Goal: Navigation & Orientation: Understand site structure

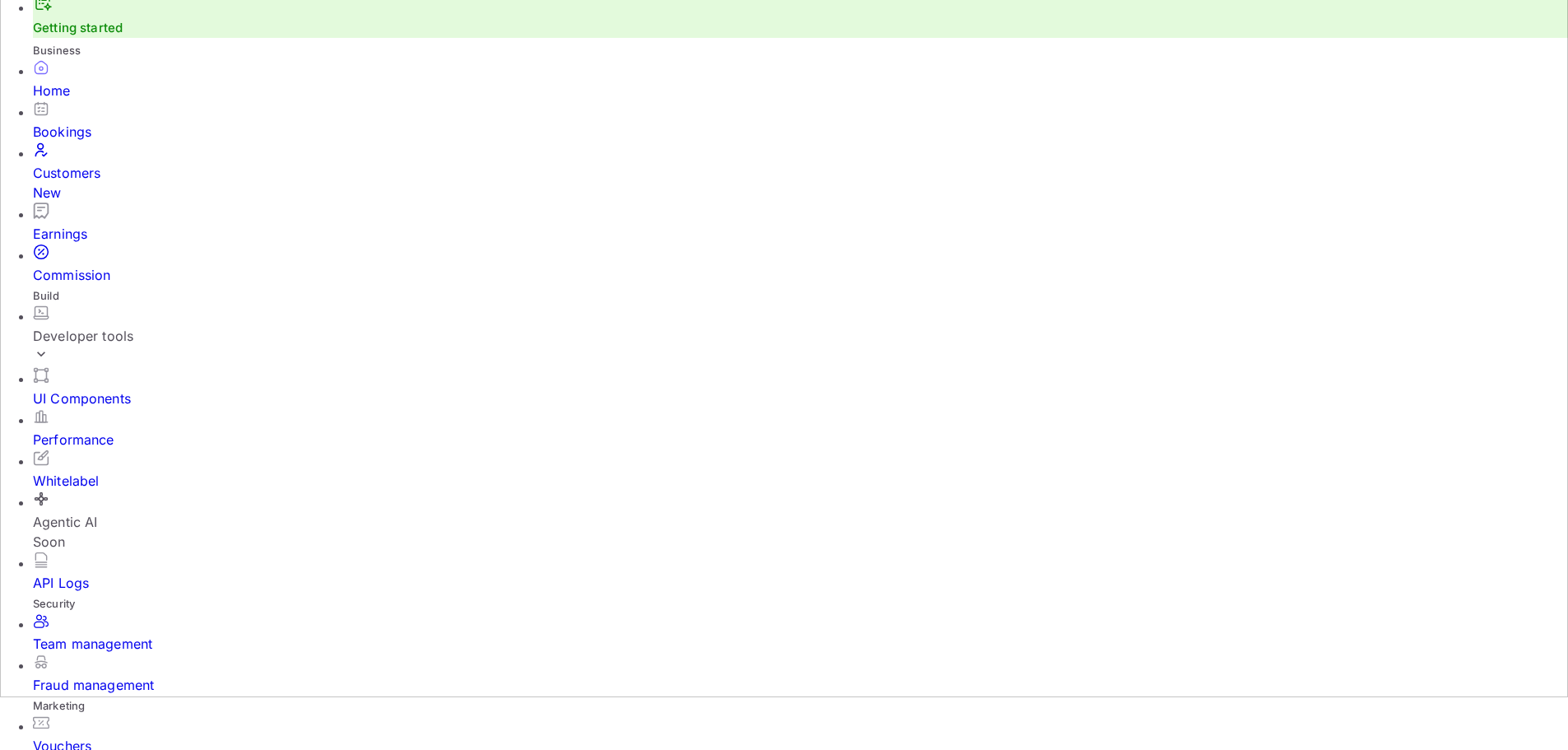
scroll to position [83, 0]
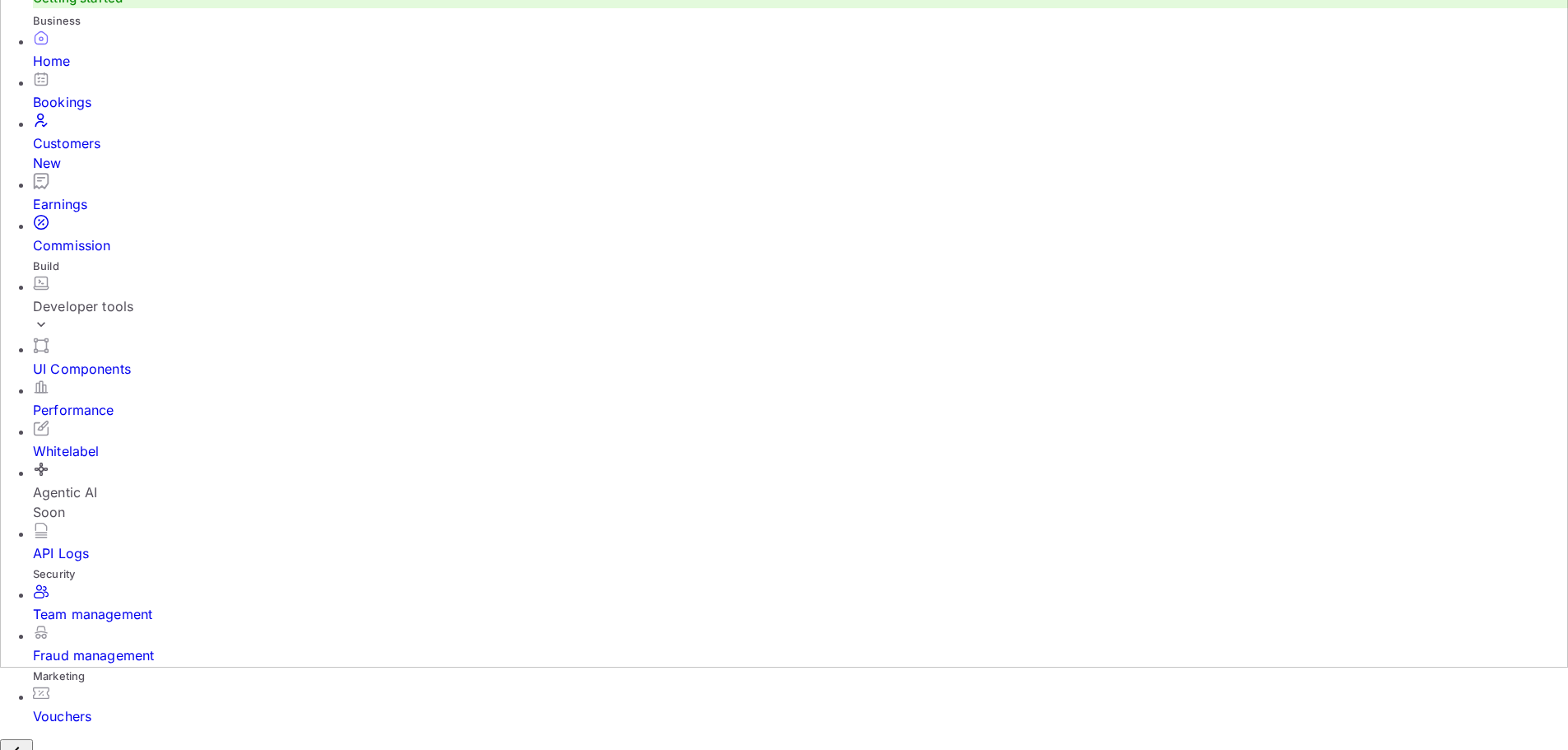
click at [69, 112] on div "Bookings" at bounding box center [800, 102] width 1535 height 19
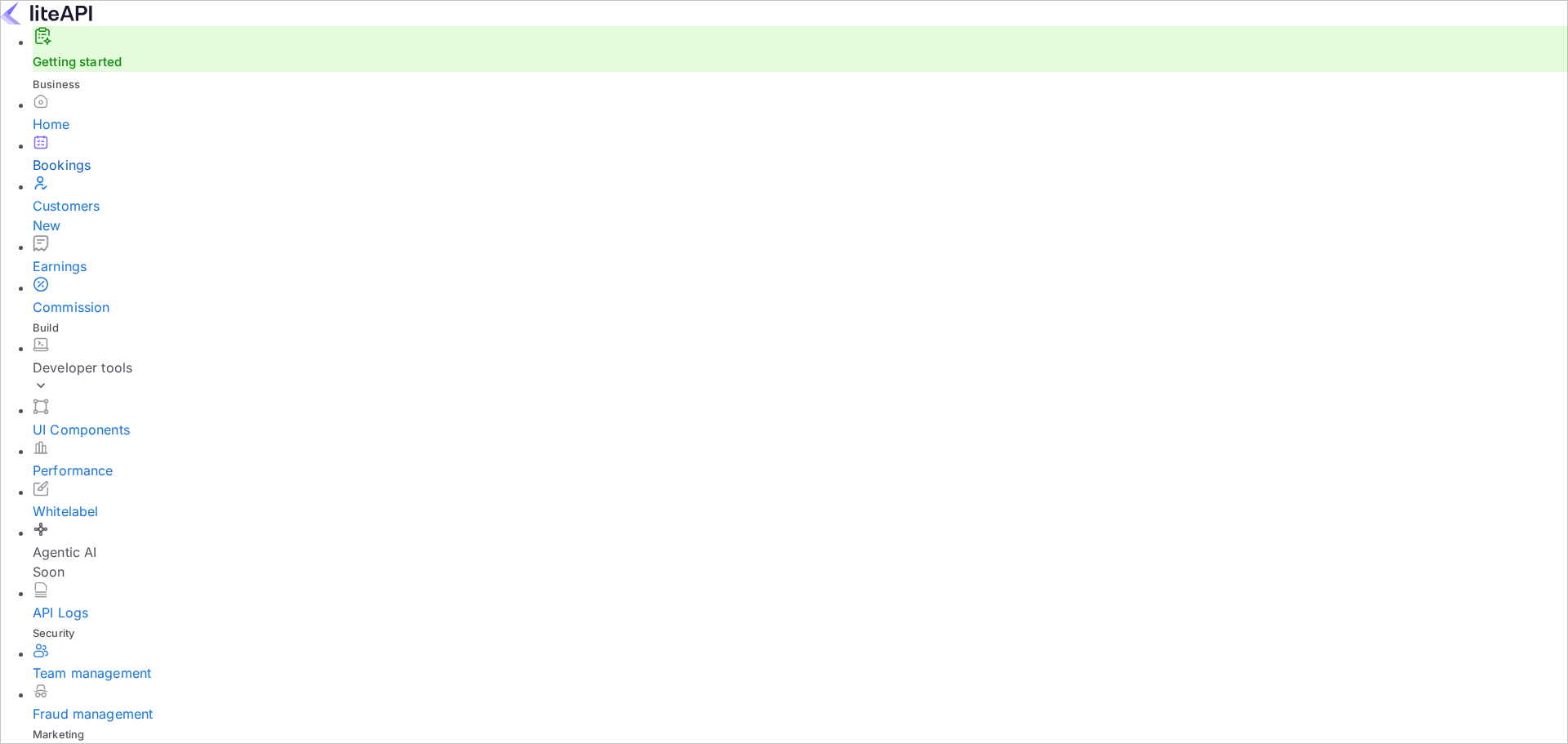
click at [76, 216] on div "Customers New" at bounding box center [800, 215] width 1536 height 39
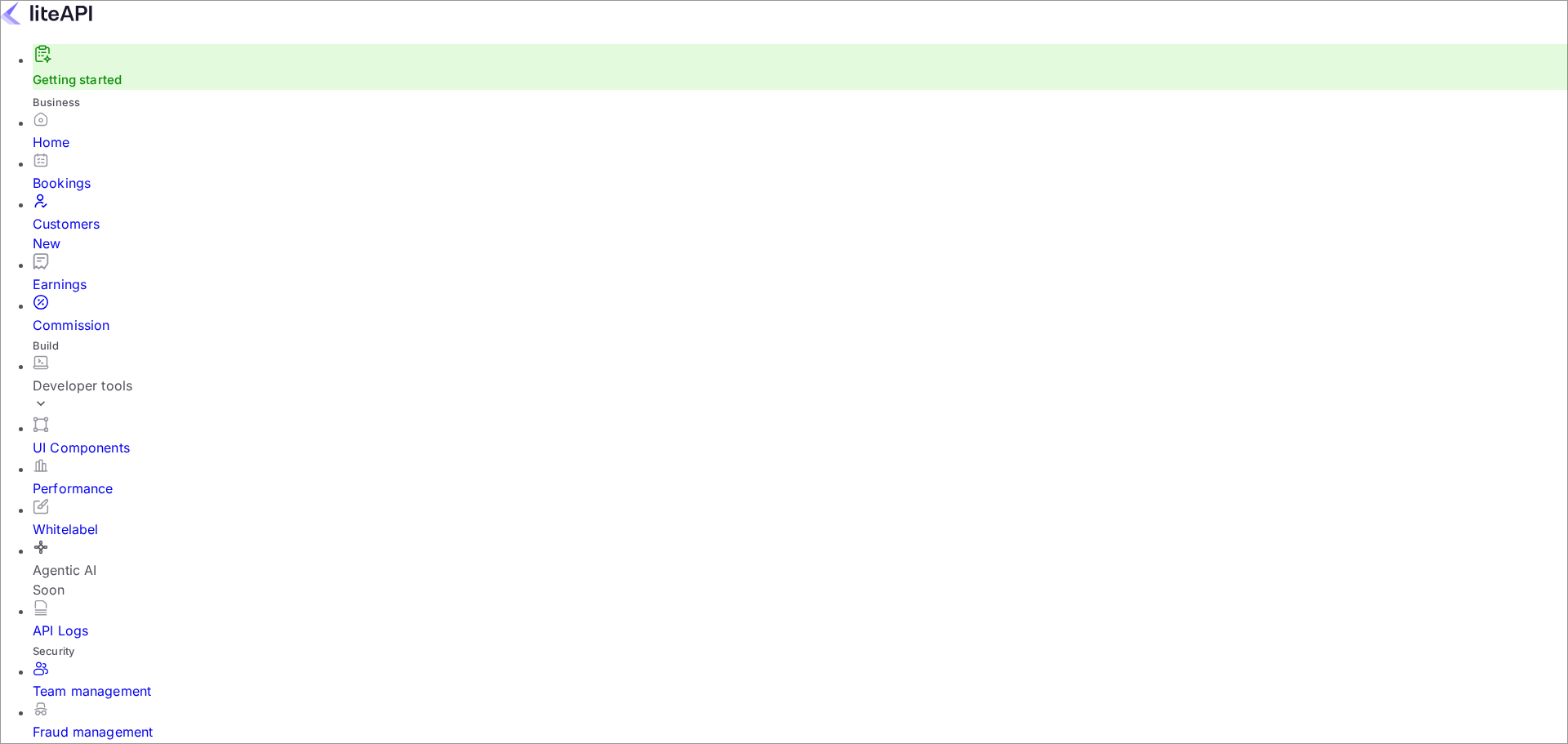
click at [140, 274] on div "Earnings" at bounding box center [800, 283] width 1536 height 19
click at [127, 315] on div "Commission" at bounding box center [800, 324] width 1536 height 19
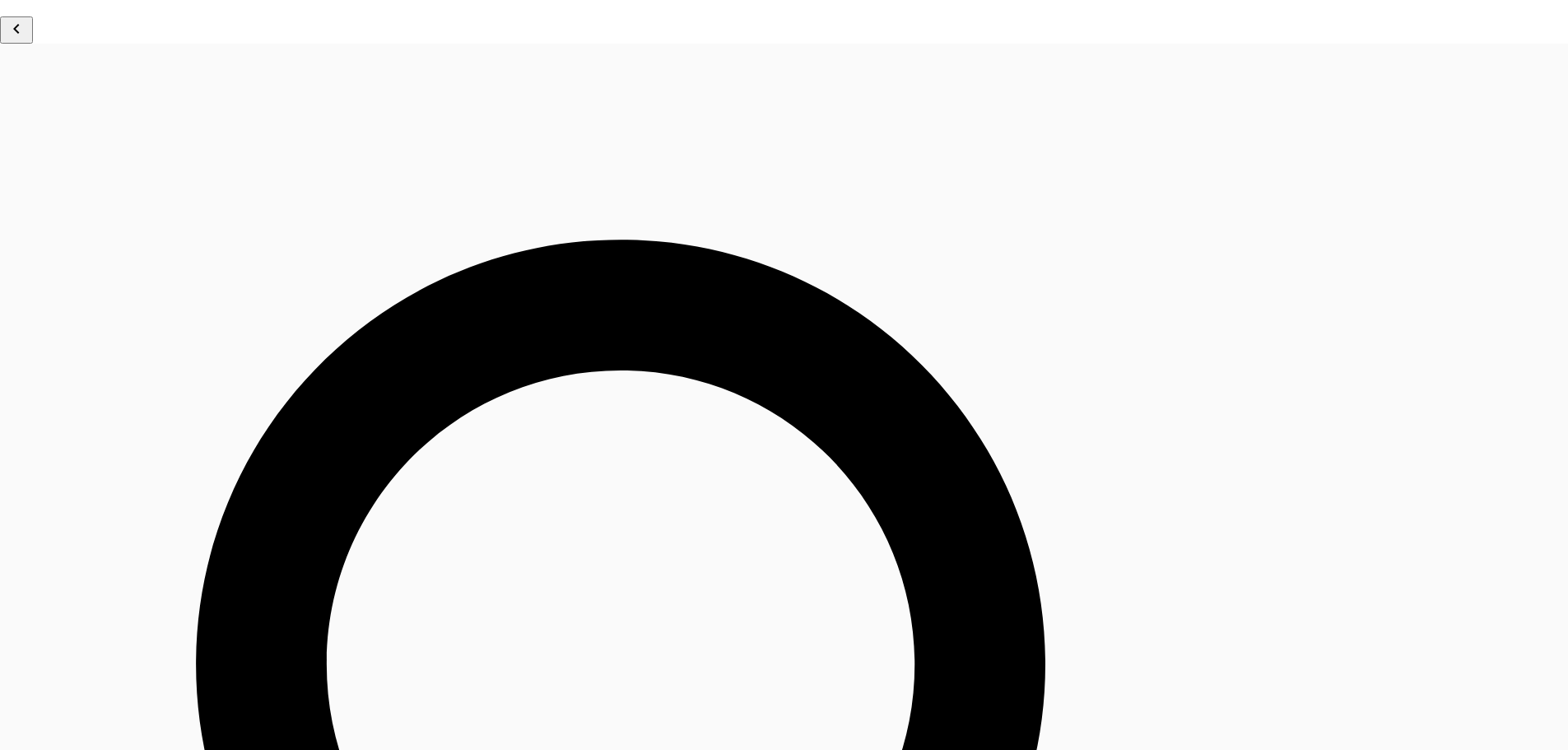
scroll to position [902, 0]
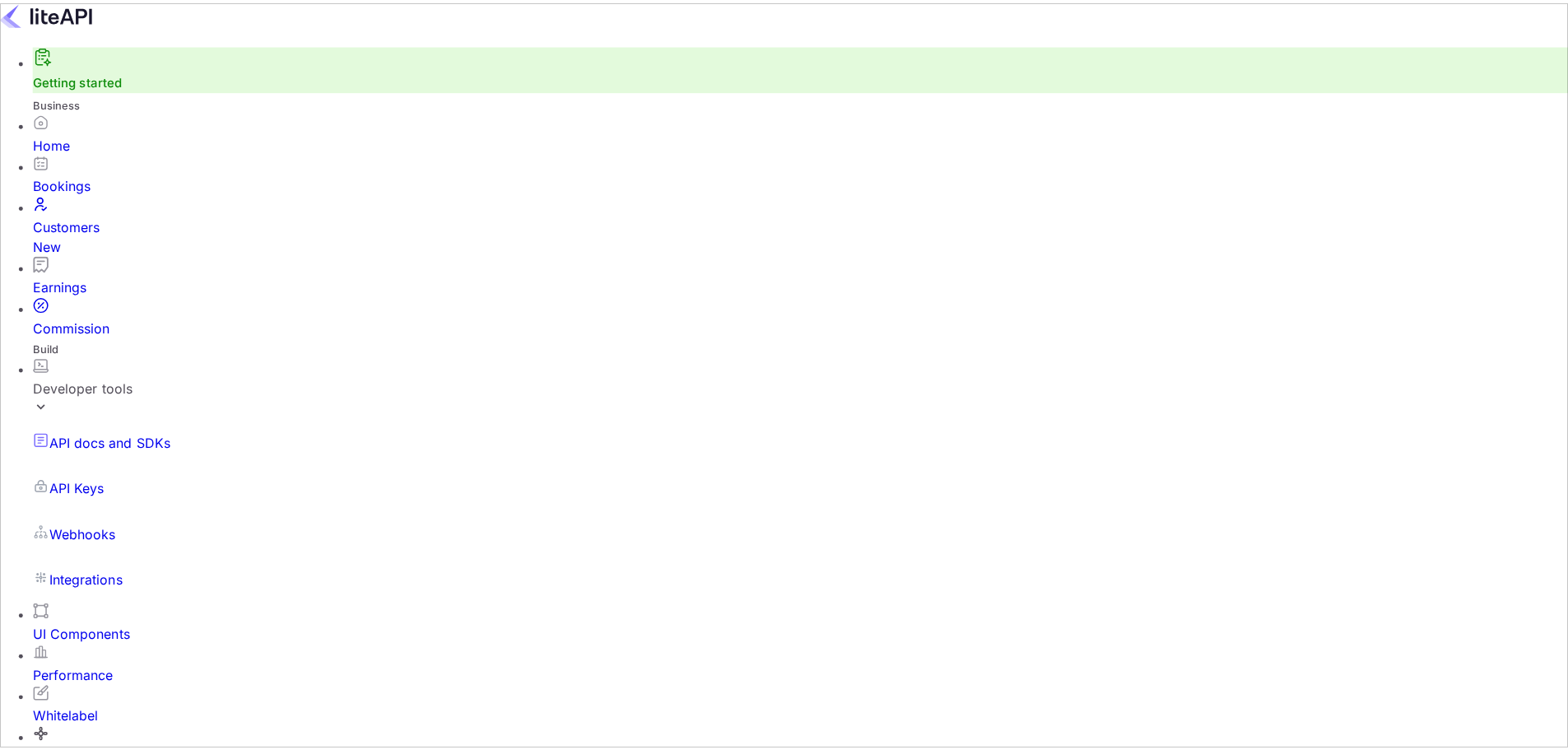
scroll to position [146, 0]
